Goal: Entertainment & Leisure: Consume media (video, audio)

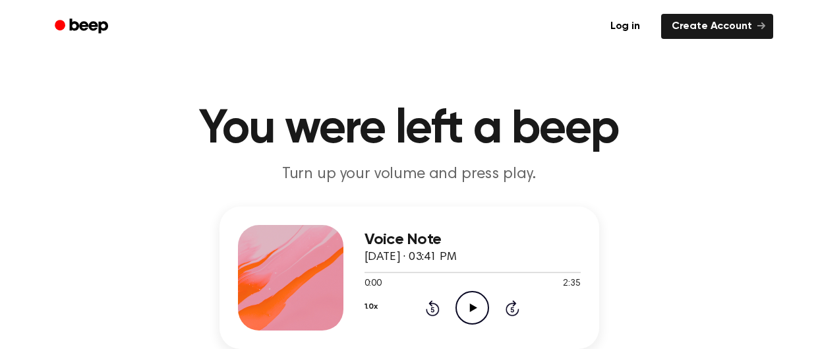
click at [468, 313] on icon "Play Audio" at bounding box center [473, 308] width 34 height 34
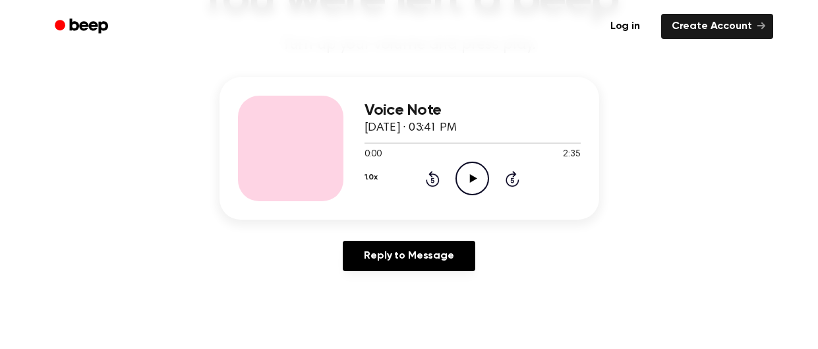
scroll to position [129, 0]
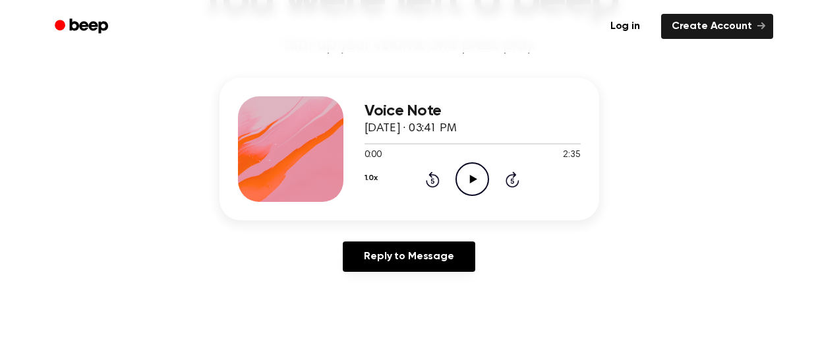
click at [479, 177] on icon "Play Audio" at bounding box center [473, 179] width 34 height 34
click at [431, 174] on icon at bounding box center [433, 179] width 14 height 16
click at [431, 173] on icon at bounding box center [433, 179] width 14 height 16
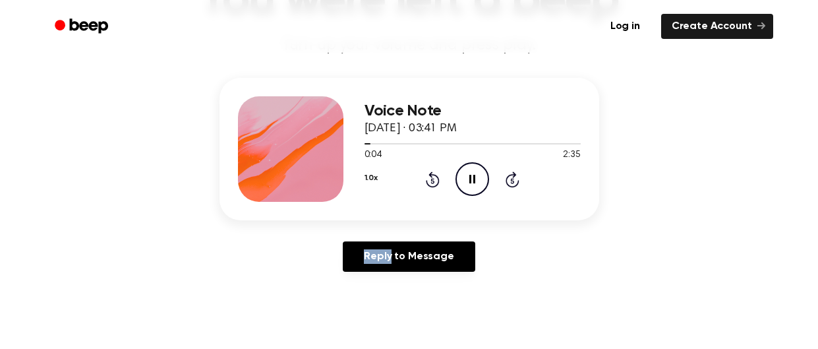
click at [431, 173] on icon at bounding box center [433, 179] width 14 height 16
click at [430, 181] on icon "Rewind 5 seconds" at bounding box center [432, 179] width 15 height 17
click at [433, 179] on icon "Rewind 5 seconds" at bounding box center [432, 179] width 15 height 17
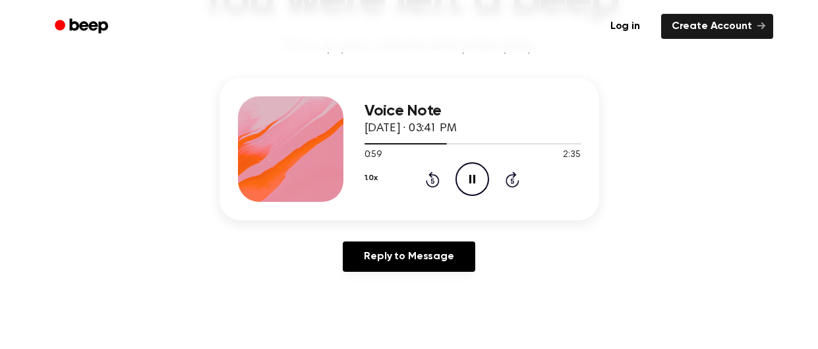
click at [431, 187] on icon at bounding box center [433, 179] width 14 height 16
click at [430, 184] on icon "Rewind 5 seconds" at bounding box center [432, 179] width 15 height 17
click at [429, 184] on icon at bounding box center [433, 179] width 14 height 16
click at [427, 174] on icon "Rewind 5 seconds" at bounding box center [432, 179] width 15 height 17
click at [427, 175] on icon "Rewind 5 seconds" at bounding box center [432, 179] width 15 height 17
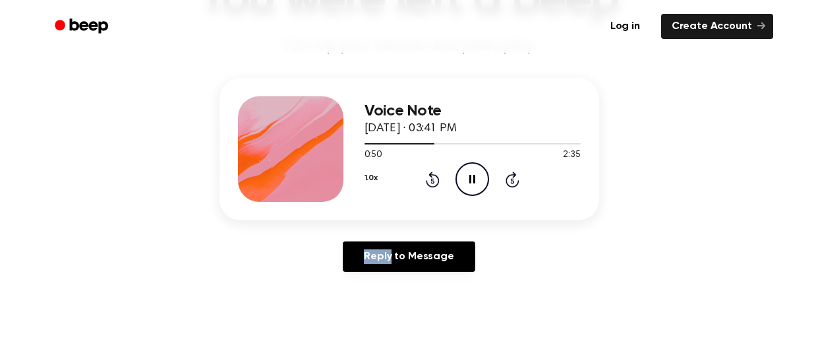
click at [427, 175] on icon "Rewind 5 seconds" at bounding box center [432, 179] width 15 height 17
click at [428, 175] on icon "Rewind 5 seconds" at bounding box center [432, 179] width 15 height 17
click at [443, 158] on div "0:33 2:35" at bounding box center [473, 155] width 216 height 14
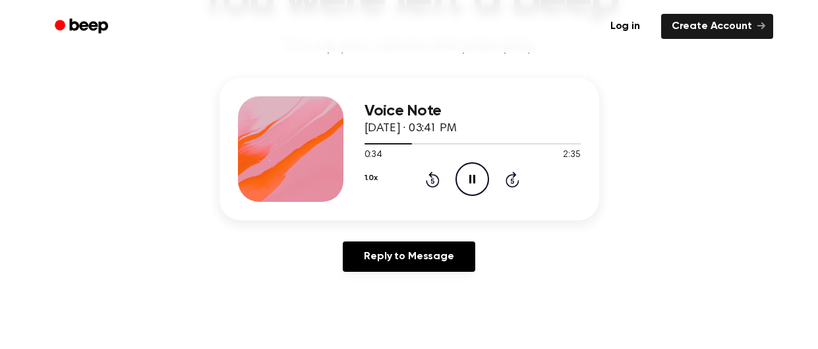
click at [486, 179] on icon "Pause Audio" at bounding box center [473, 179] width 34 height 34
click at [468, 189] on icon "Play Audio" at bounding box center [473, 180] width 34 height 34
click at [487, 176] on circle at bounding box center [472, 180] width 32 height 32
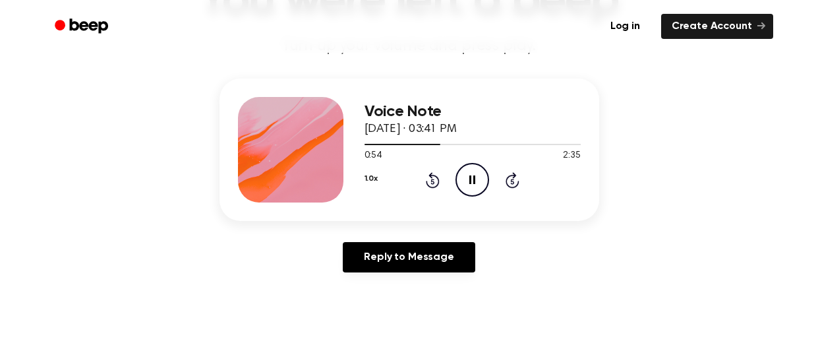
click at [477, 185] on icon "Pause Audio" at bounding box center [473, 180] width 34 height 34
click at [465, 175] on icon "Play Audio" at bounding box center [473, 180] width 34 height 34
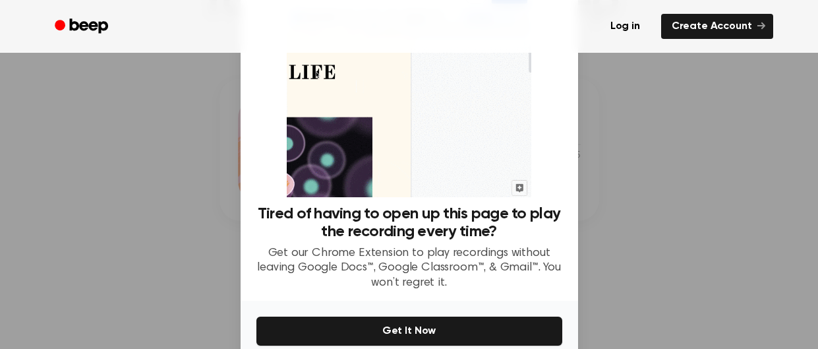
scroll to position [115, 0]
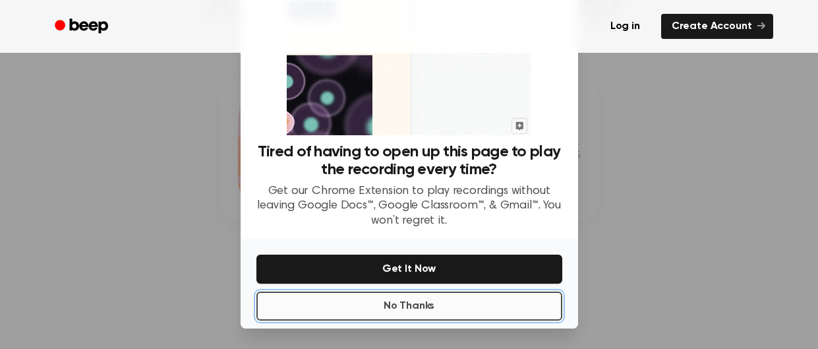
click at [419, 317] on button "No Thanks" at bounding box center [410, 306] width 306 height 29
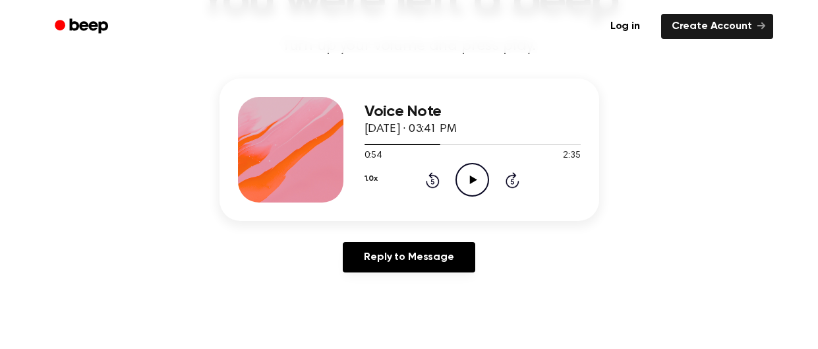
click at [471, 187] on icon "Play Audio" at bounding box center [473, 180] width 34 height 34
click at [510, 311] on main "You were left a beep Turn up your volume and press play. Voice Note October 12,…" at bounding box center [409, 278] width 818 height 813
click at [465, 174] on icon "Pause Audio" at bounding box center [473, 180] width 34 height 34
click at [465, 174] on icon "Play Audio" at bounding box center [473, 180] width 34 height 34
click at [467, 177] on icon "Pause Audio" at bounding box center [473, 180] width 34 height 34
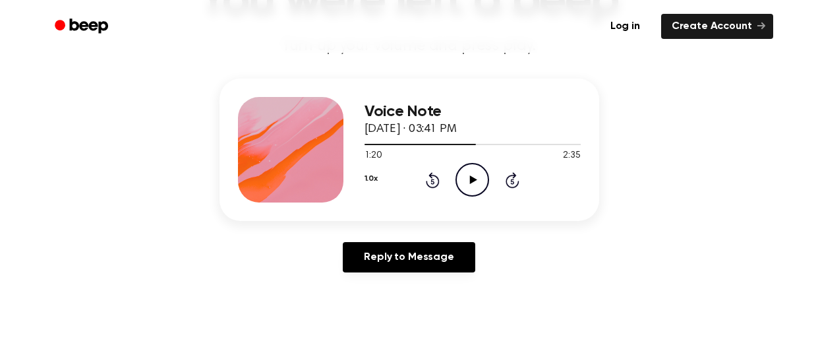
click at [430, 178] on icon "Rewind 5 seconds" at bounding box center [432, 179] width 15 height 17
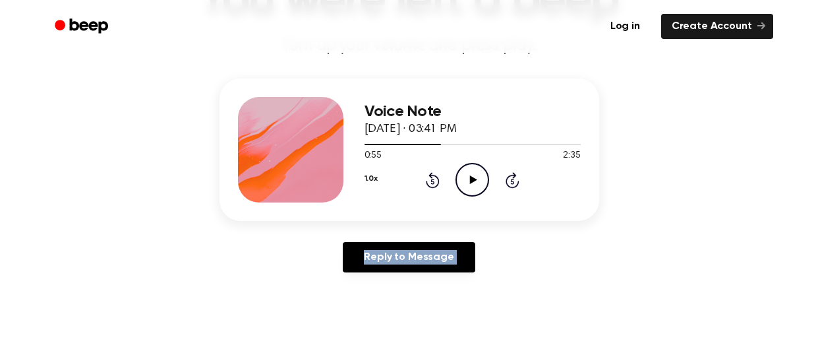
click at [430, 178] on icon "Rewind 5 seconds" at bounding box center [432, 179] width 15 height 17
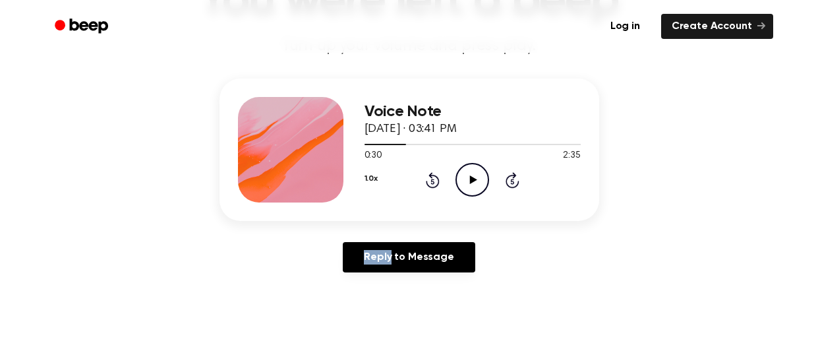
click at [430, 178] on icon "Rewind 5 seconds" at bounding box center [432, 179] width 15 height 17
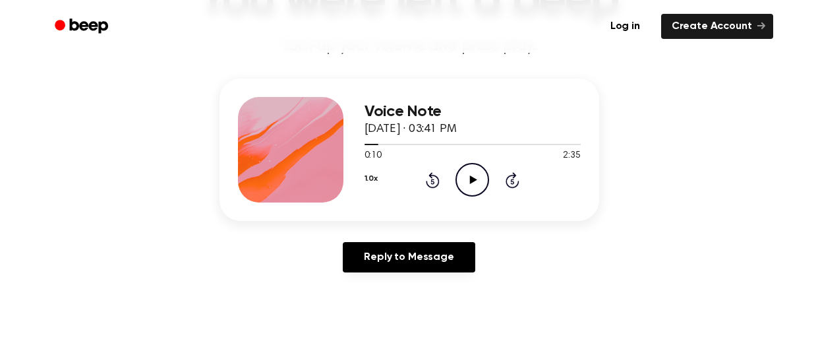
click at [430, 178] on icon "Rewind 5 seconds" at bounding box center [432, 179] width 15 height 17
